Goal: Information Seeking & Learning: Learn about a topic

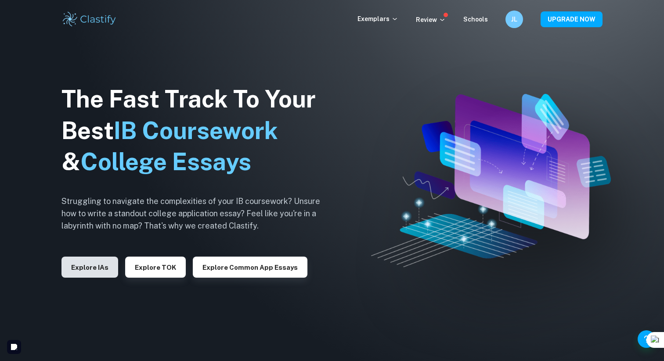
click at [82, 266] on button "Explore IAs" at bounding box center [89, 267] width 57 height 21
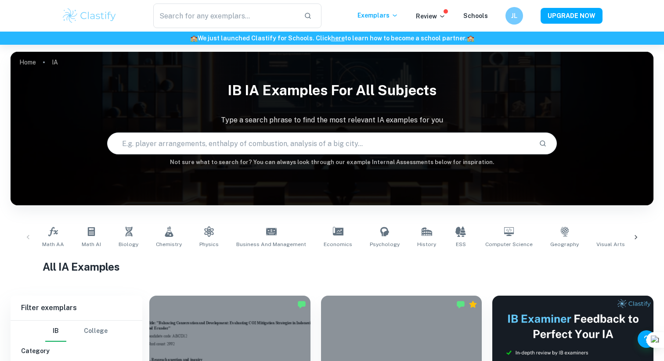
click at [158, 145] on input "text" at bounding box center [320, 143] width 424 height 25
type input "beauty blender maths aa"
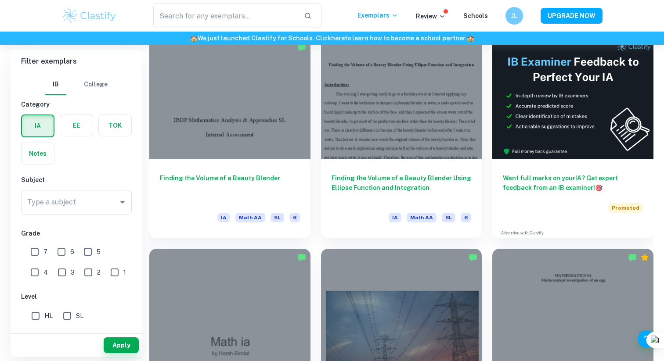
scroll to position [254, 0]
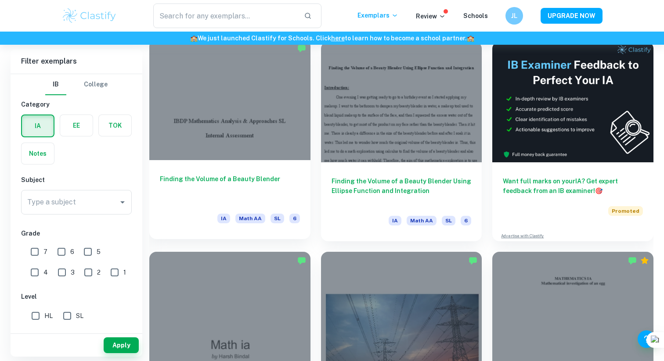
click at [222, 183] on h6 "Finding the Volume of a Beauty Blender" at bounding box center [230, 188] width 140 height 29
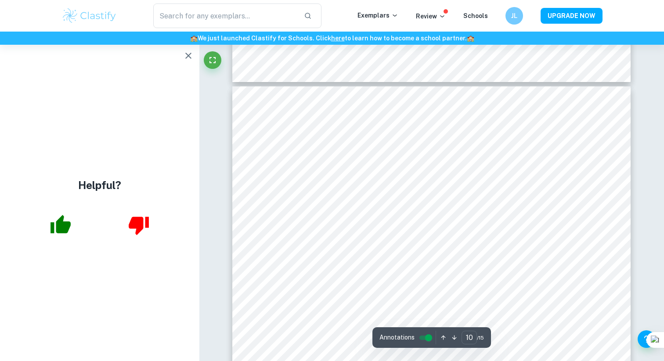
scroll to position [4840, 0]
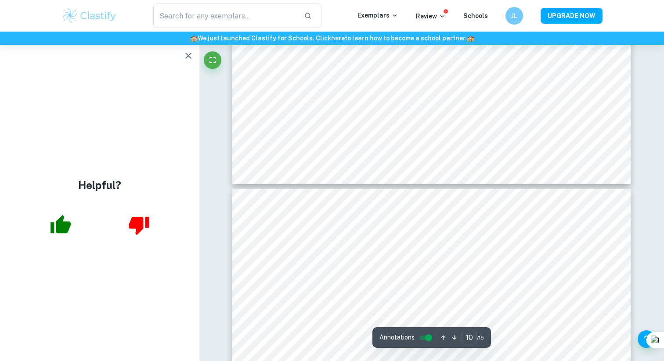
type input "9"
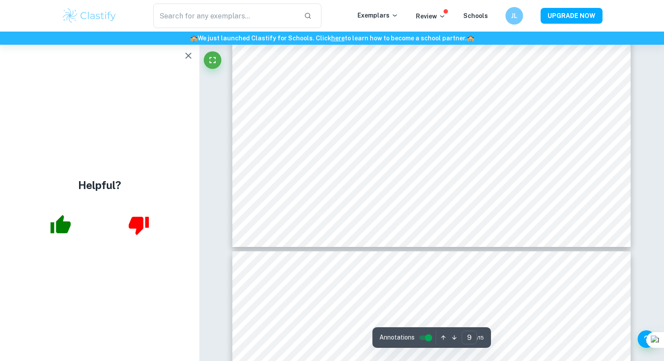
scroll to position [4672, 0]
